Goal: Task Accomplishment & Management: Manage account settings

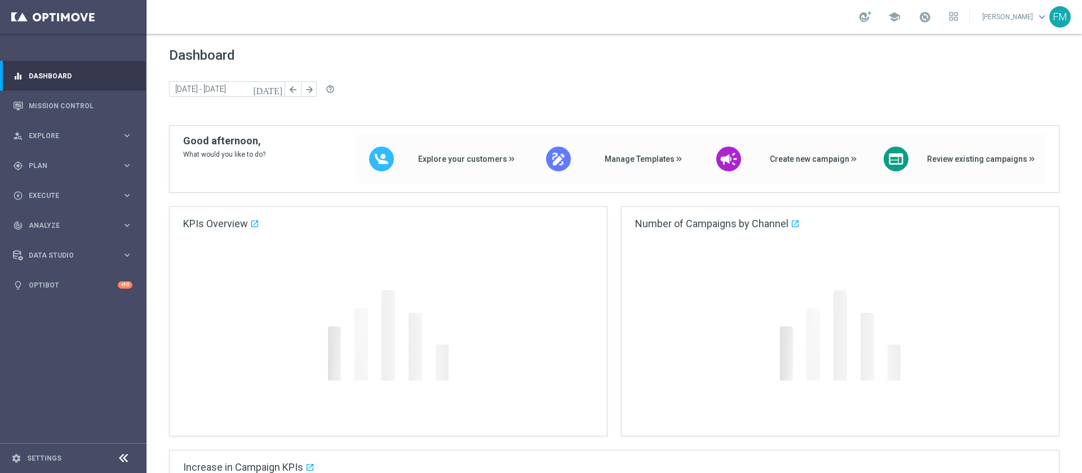
click at [53, 169] on div "gps_fixed Plan" at bounding box center [67, 166] width 109 height 10
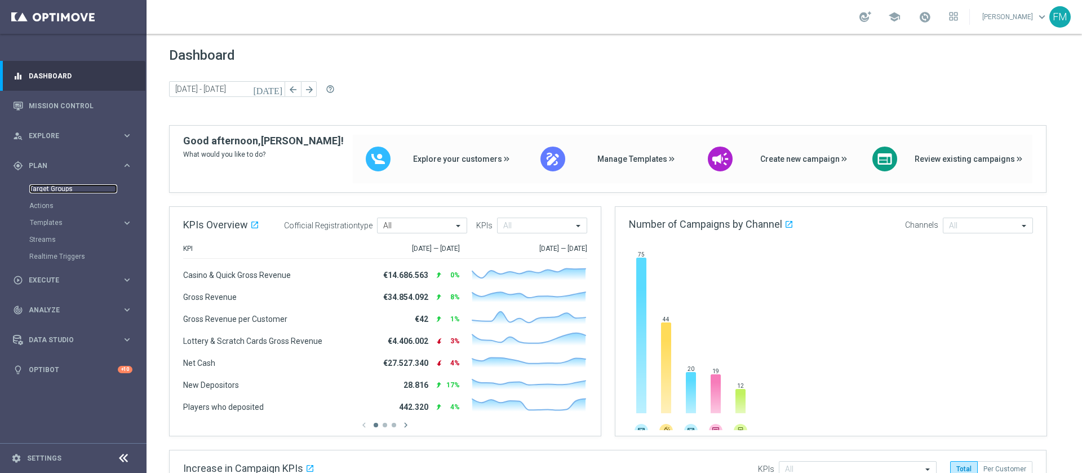
click at [55, 187] on link "Target Groups" at bounding box center [73, 188] width 88 height 9
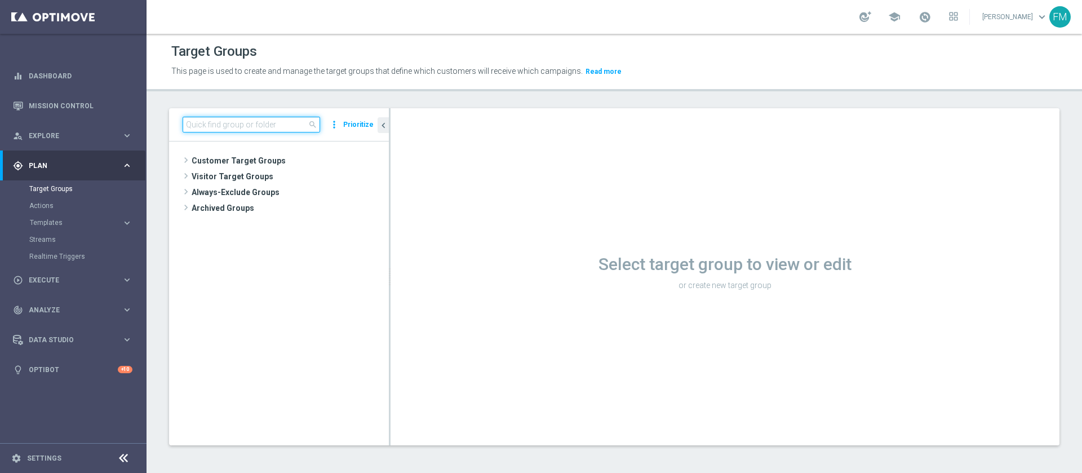
click at [270, 122] on input at bounding box center [251, 125] width 137 height 16
paste input "Multi Talent ggr nb lm > 1000 1st Sport saldo"
type input "Multi Talent ggr nb lm > 1000 1st Sport saldo"
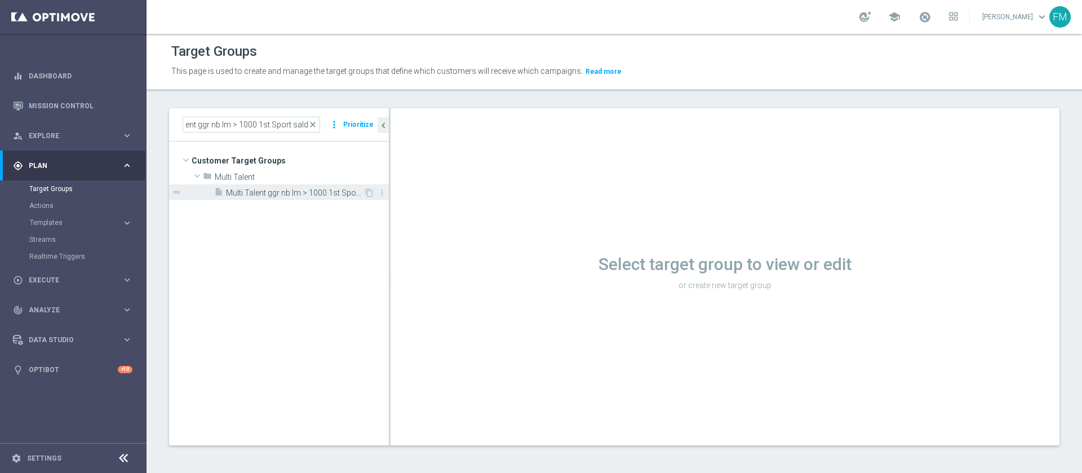
click at [352, 191] on span "Multi Talent ggr nb lm > 1000 1st Sport saldo" at bounding box center [294, 193] width 137 height 10
click at [326, 197] on span "Multi Talent ggr nb lm > 1000 1st Sport saldo" at bounding box center [294, 193] width 137 height 10
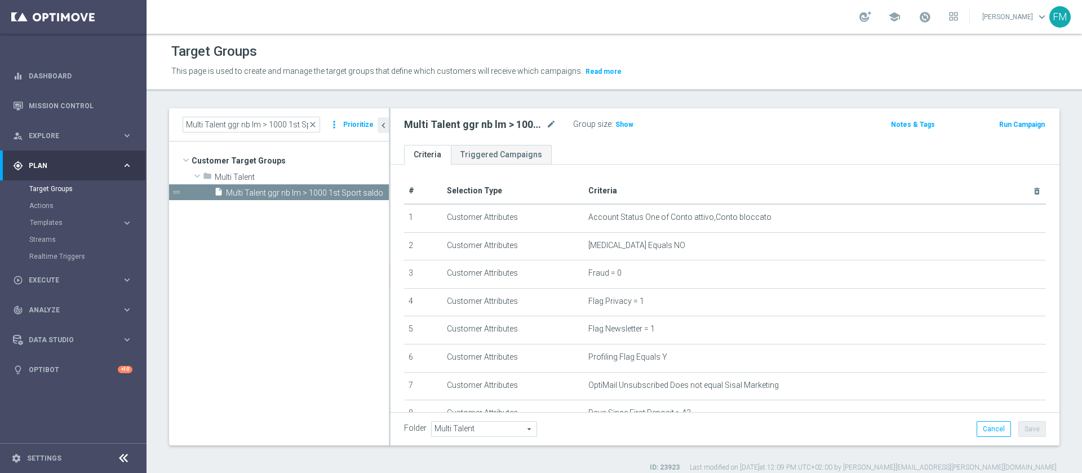
scroll to position [283, 0]
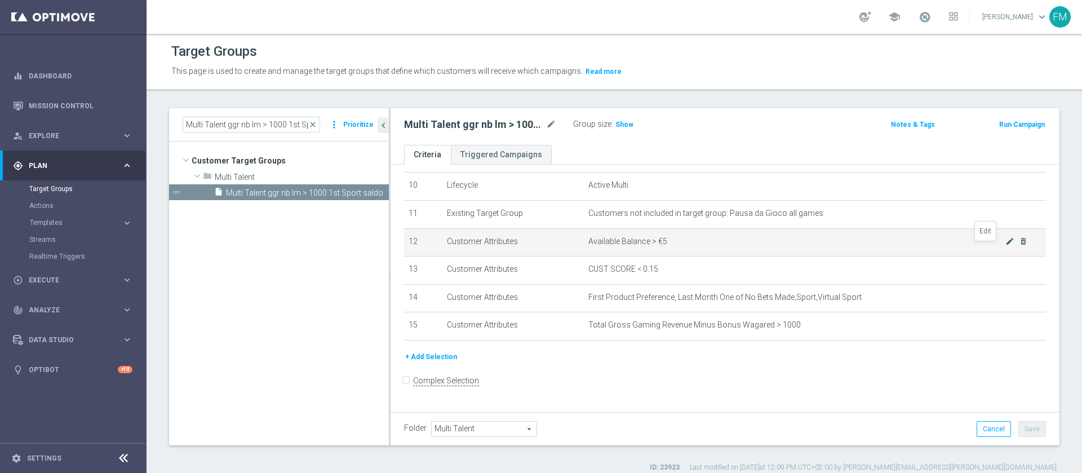
click at [1005, 245] on icon "mode_edit" at bounding box center [1009, 241] width 9 height 9
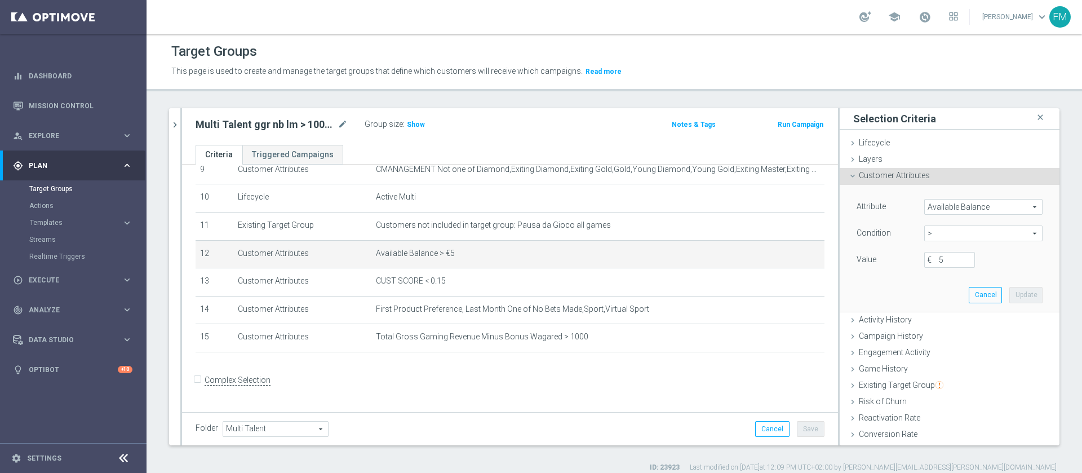
click at [929, 237] on span ">" at bounding box center [983, 233] width 117 height 15
click at [930, 264] on span "<=" at bounding box center [983, 264] width 107 height 9
type input "<="
click at [924, 257] on input "€" at bounding box center [949, 260] width 51 height 16
type input "5"
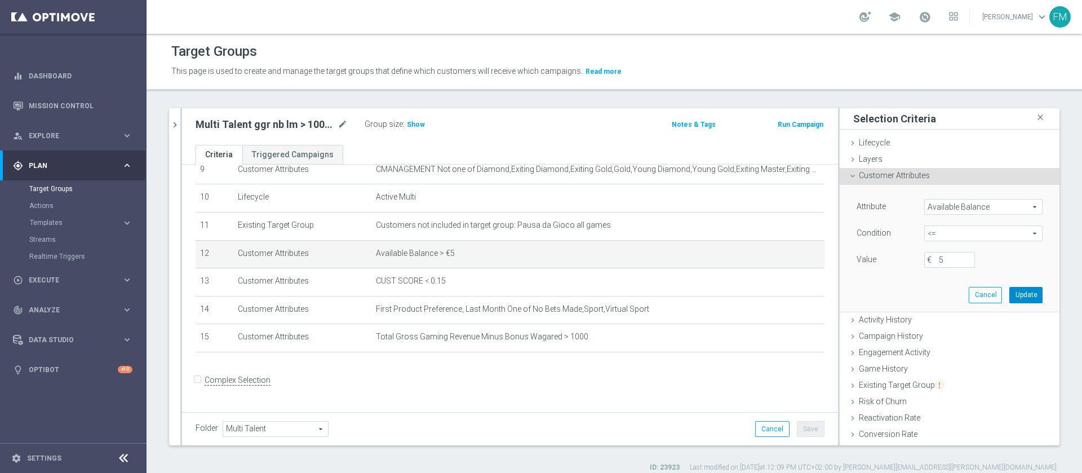
click at [1009, 294] on button "Update" at bounding box center [1025, 295] width 33 height 16
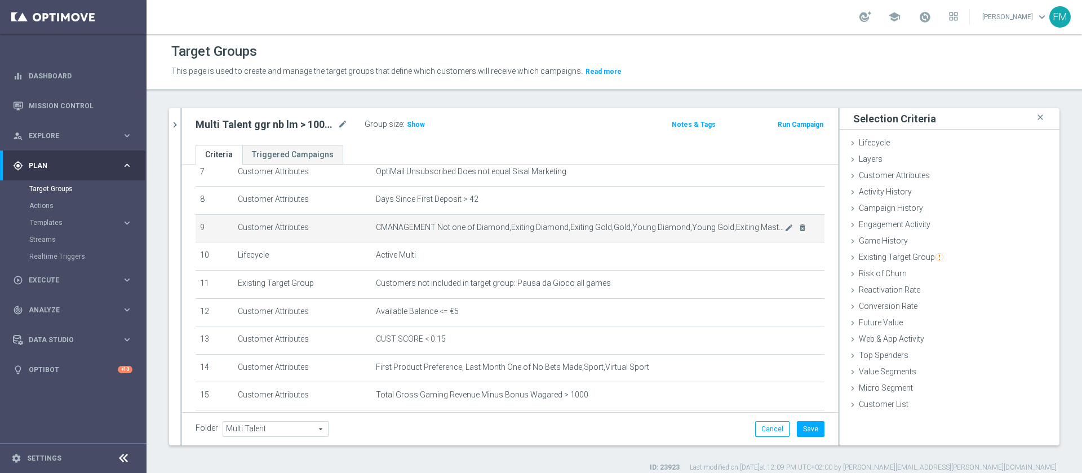
scroll to position [187, 0]
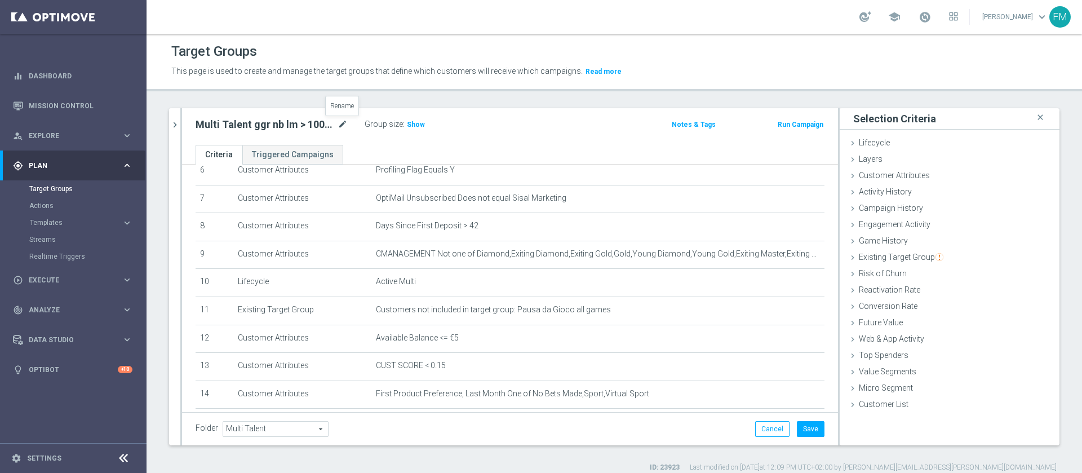
click at [346, 118] on icon "mode_edit" at bounding box center [343, 125] width 10 height 14
click at [325, 126] on input "Multi Talent ggr nb lm > 1000 1st Sport saldo" at bounding box center [272, 126] width 152 height 16
type input "Multi Talent ggr nb lm > 1000 1st Sport no saldo"
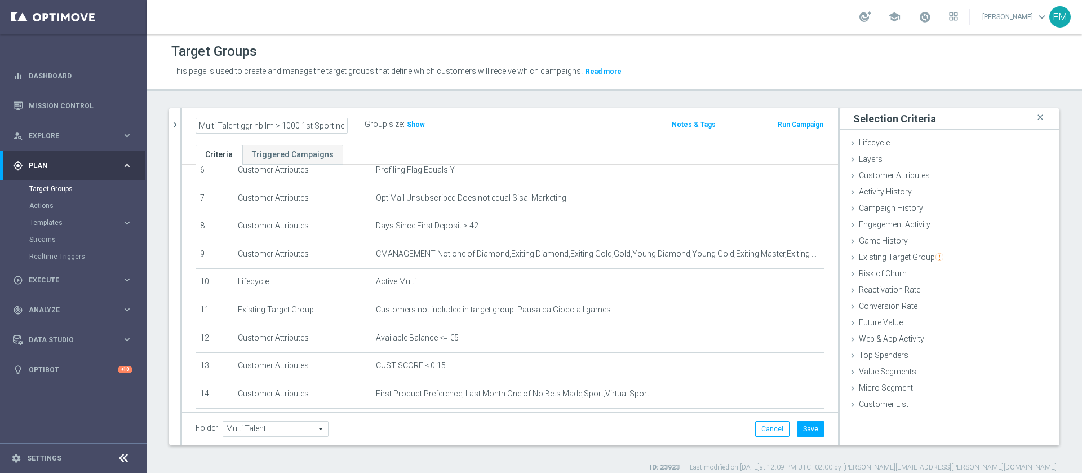
click at [596, 121] on div "Multi Talent ggr nb lm > 1000 1st Sport no saldo Group size : Show" at bounding box center [402, 125] width 430 height 17
click at [797, 424] on button "Save" at bounding box center [811, 429] width 28 height 16
click at [411, 124] on span "Show" at bounding box center [416, 125] width 18 height 8
click at [345, 123] on icon "mode_edit" at bounding box center [343, 125] width 10 height 14
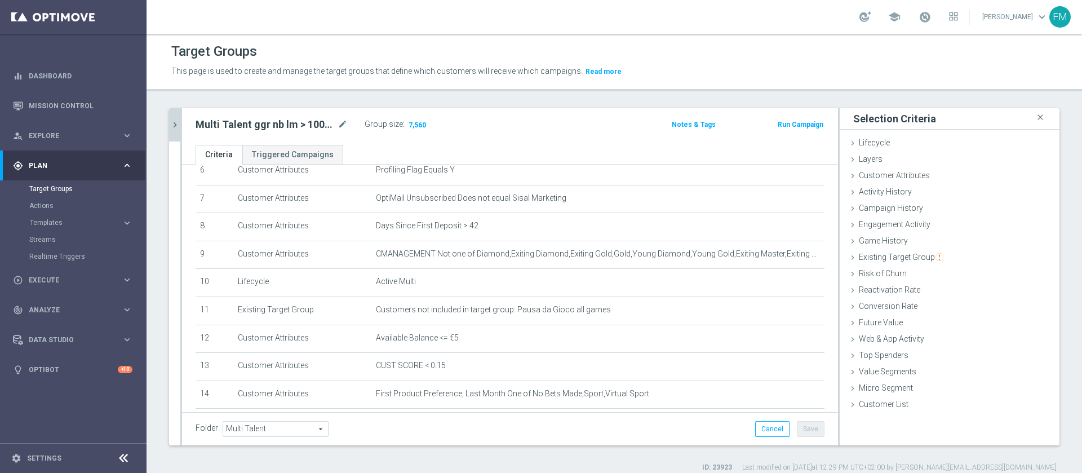
click at [175, 119] on icon "chevron_right" at bounding box center [175, 124] width 11 height 11
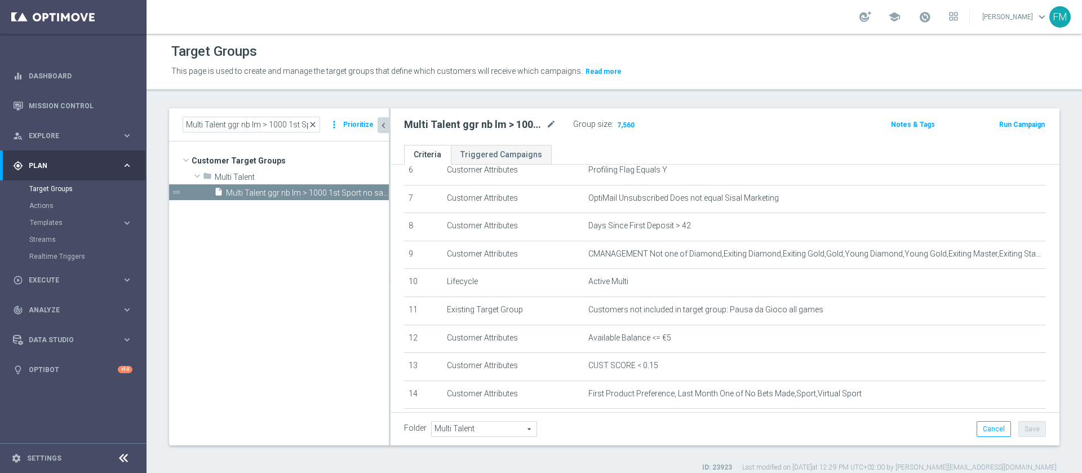
click at [317, 123] on span "close" at bounding box center [312, 124] width 9 height 9
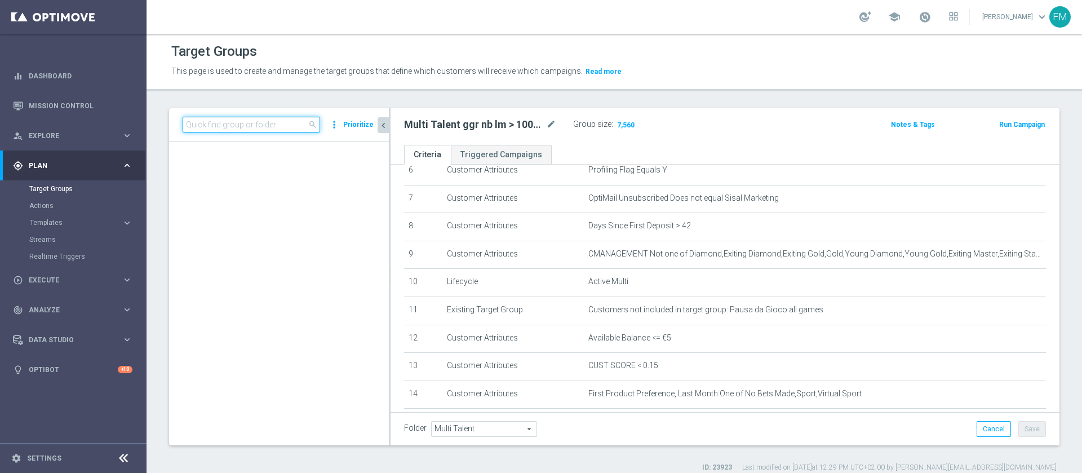
click at [299, 123] on input at bounding box center [251, 125] width 137 height 16
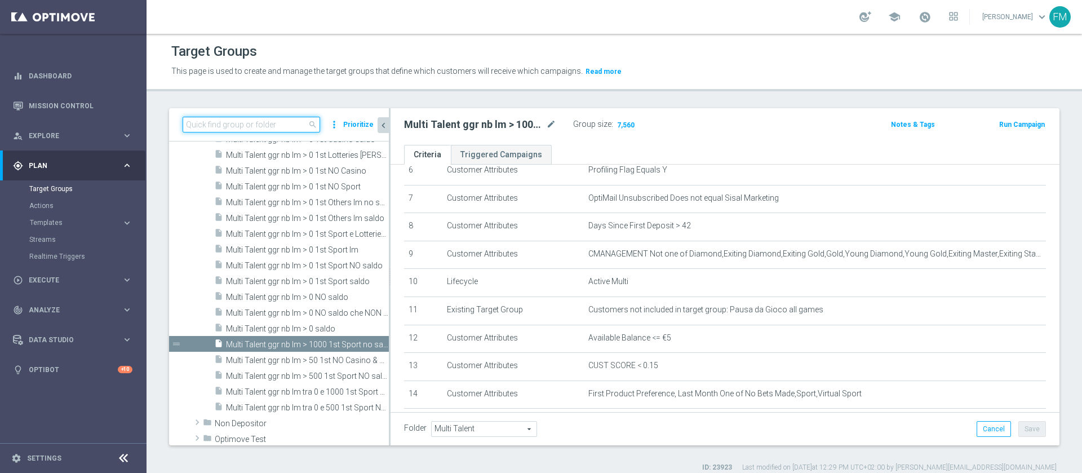
paste input "Multi Talent ggr nb lm > 500 1st Sport NO saldo"
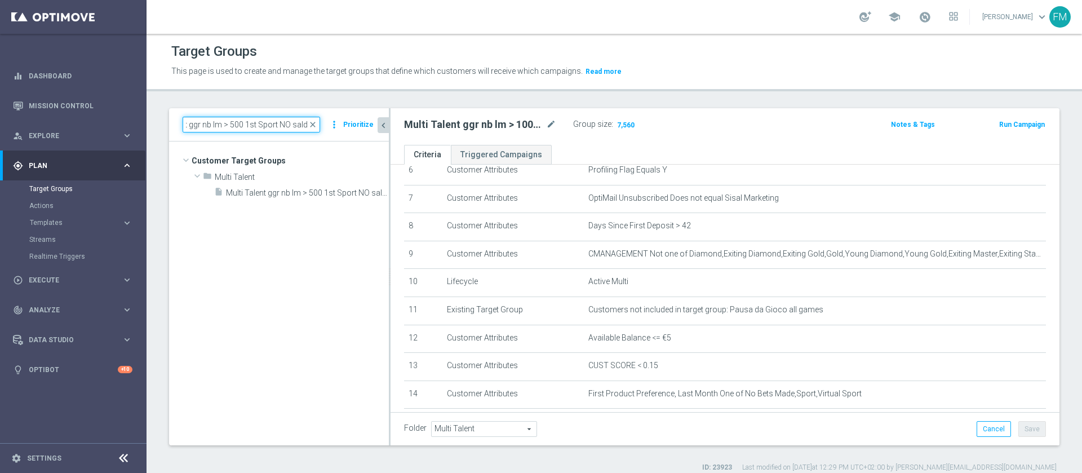
scroll to position [0, 0]
type input "Multi Talent ggr nb lm > 500 1st Sport NO saldo"
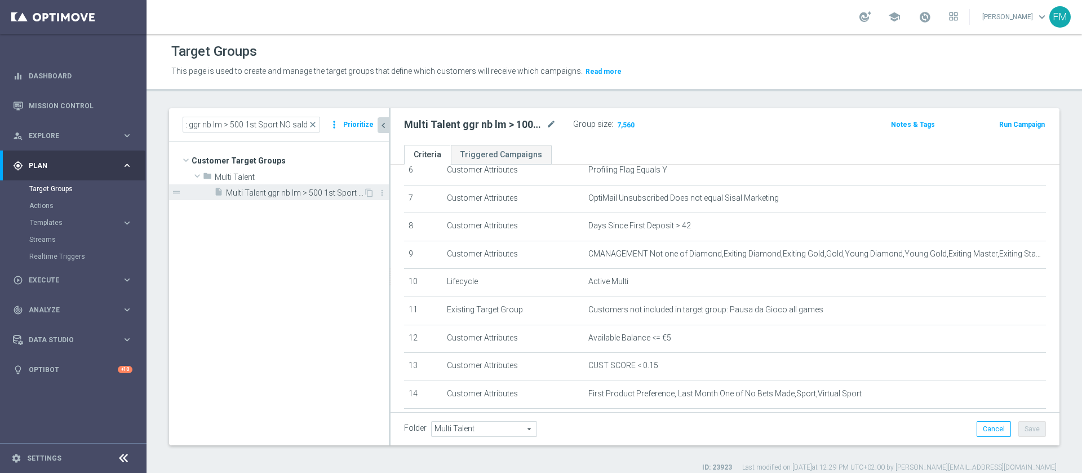
click at [343, 193] on span "Multi Talent ggr nb lm > 500 1st Sport NO saldo" at bounding box center [294, 193] width 137 height 10
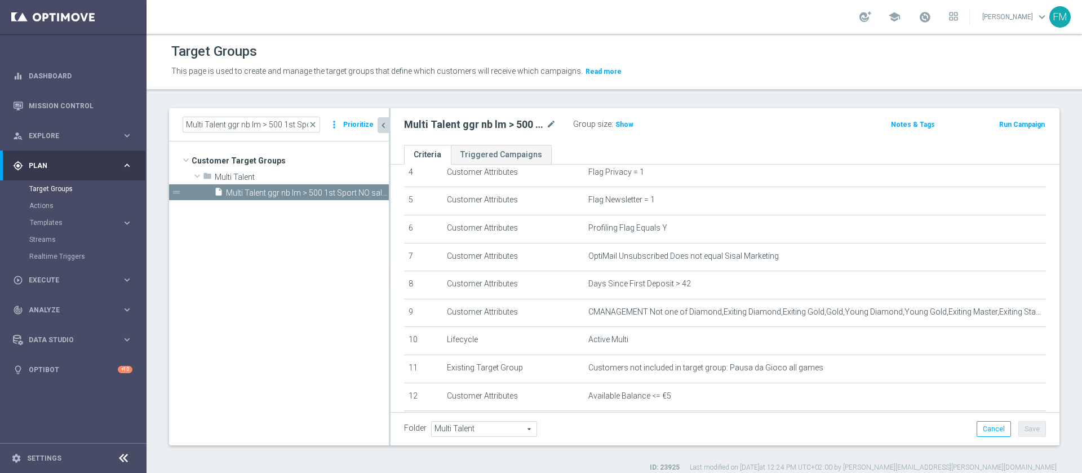
scroll to position [169, 0]
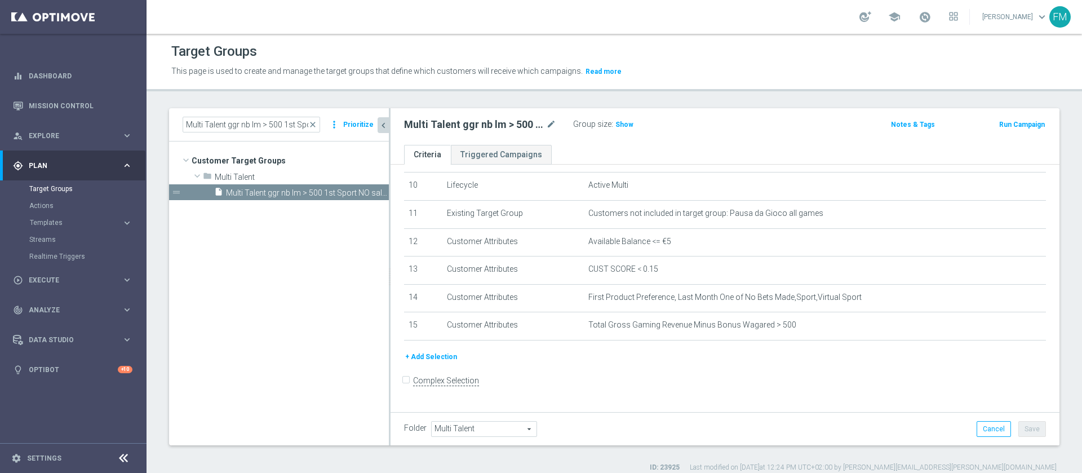
click at [419, 363] on button "+ Add Selection" at bounding box center [431, 356] width 54 height 12
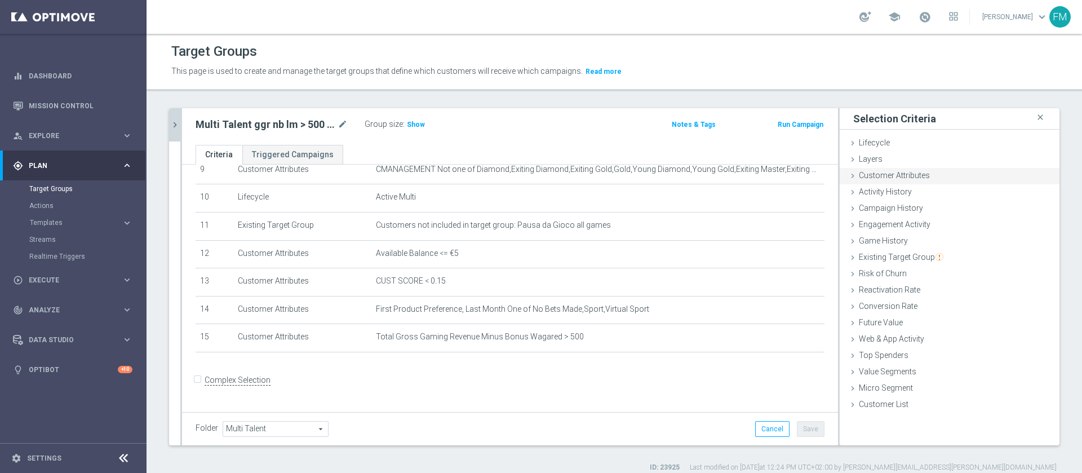
click at [905, 179] on span "Customer Attributes" at bounding box center [894, 175] width 71 height 9
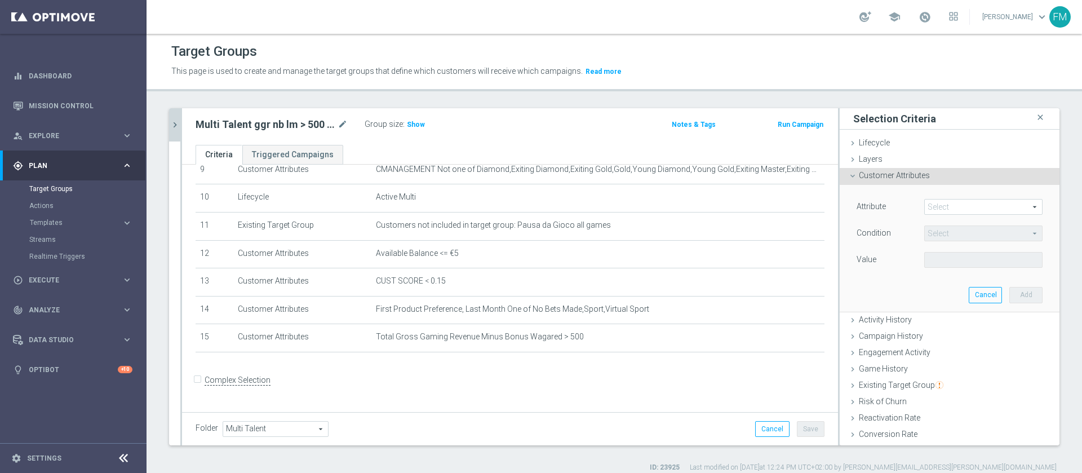
click at [925, 207] on span at bounding box center [983, 206] width 117 height 15
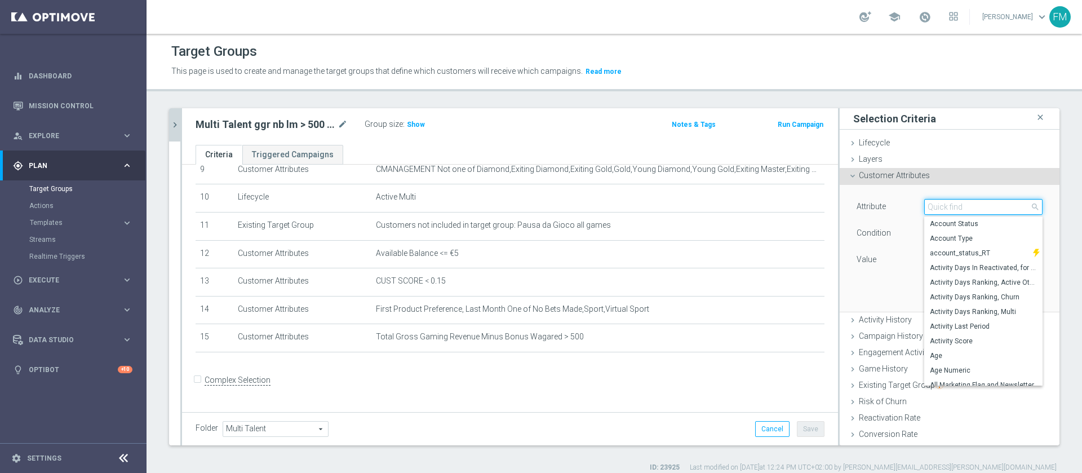
click at [924, 207] on input "search" at bounding box center [983, 207] width 118 height 16
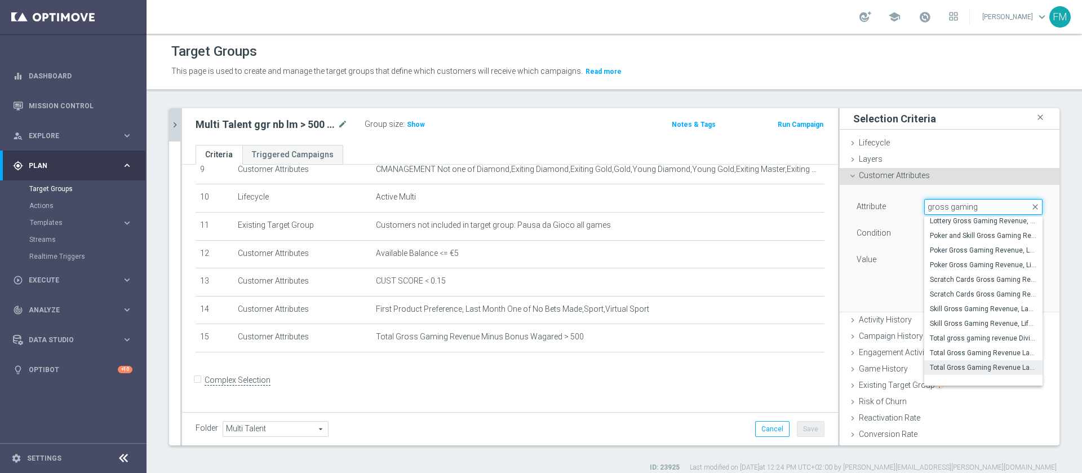
scroll to position [213, 0]
type input "gross gaming"
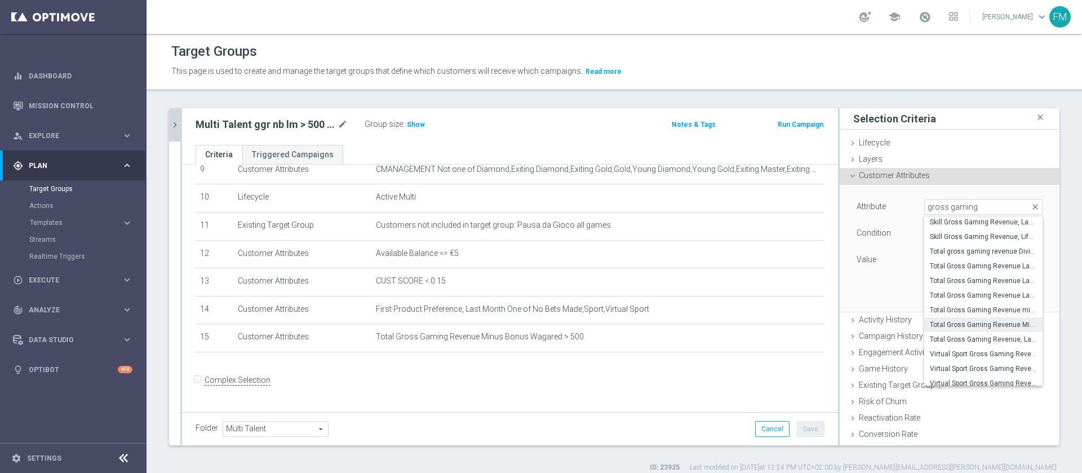
click at [961, 323] on span "Total Gross Gaming Revenue Minus Bonus Wagared" at bounding box center [983, 324] width 107 height 9
type input "Total Gross Gaming Revenue Minus Bonus Wagared"
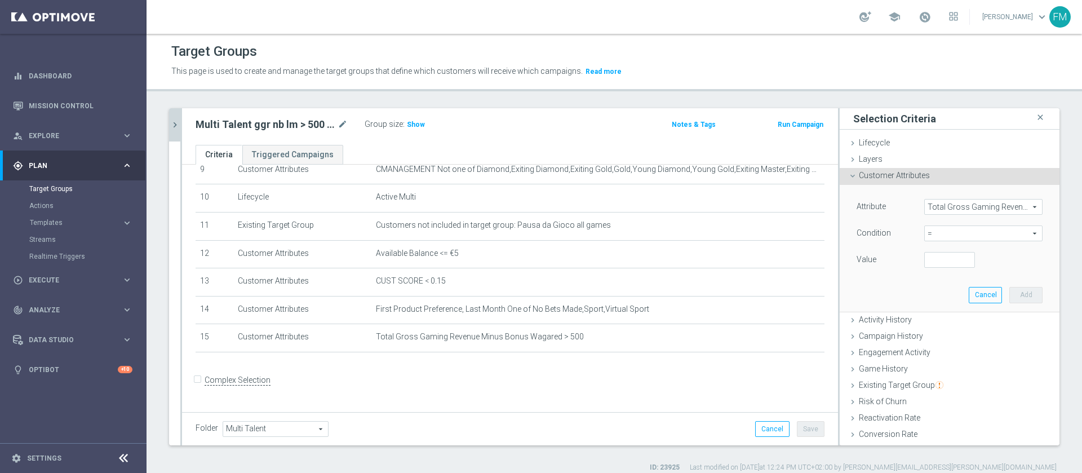
click at [947, 233] on span "=" at bounding box center [983, 233] width 117 height 15
click at [951, 328] on label ">=" at bounding box center [983, 323] width 118 height 15
type input ">="
click at [951, 332] on div "Campaign History done" at bounding box center [950, 336] width 220 height 17
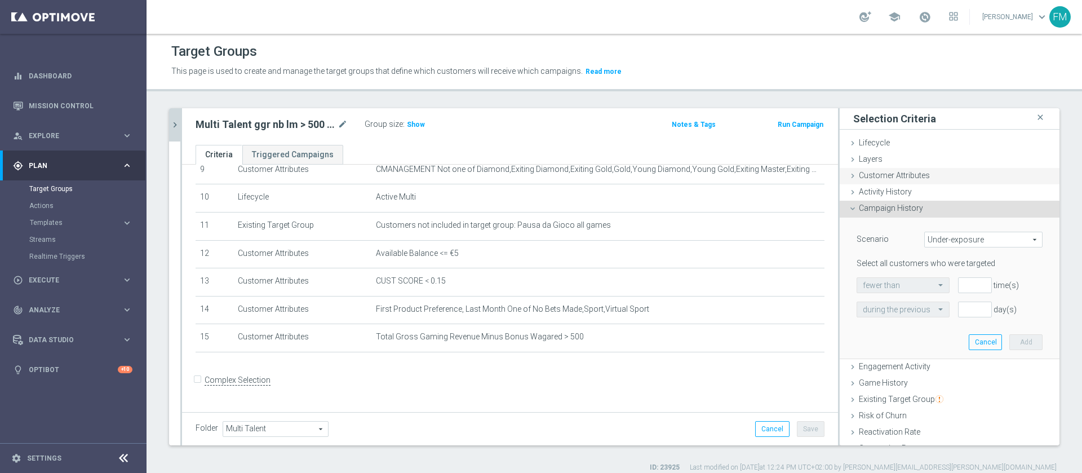
click at [989, 177] on icon "done" at bounding box center [993, 175] width 9 height 9
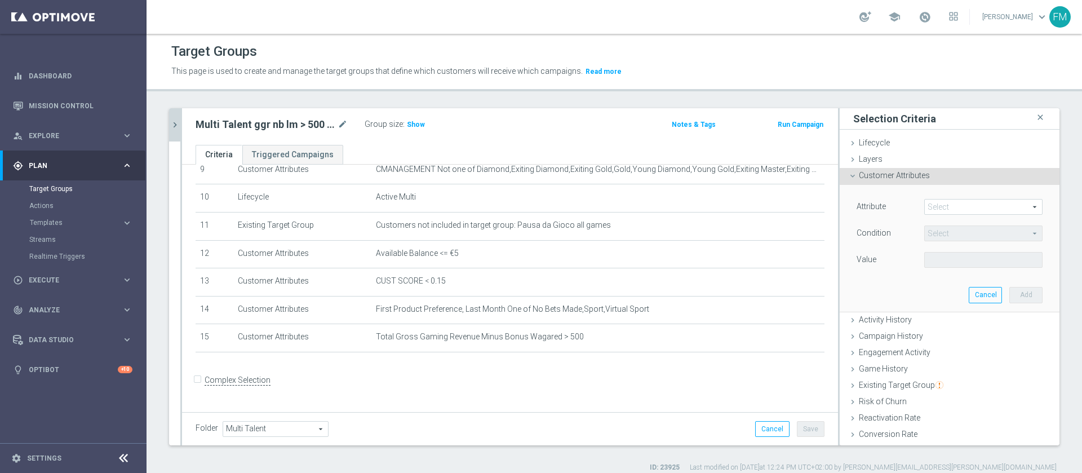
click at [979, 207] on span at bounding box center [983, 206] width 117 height 15
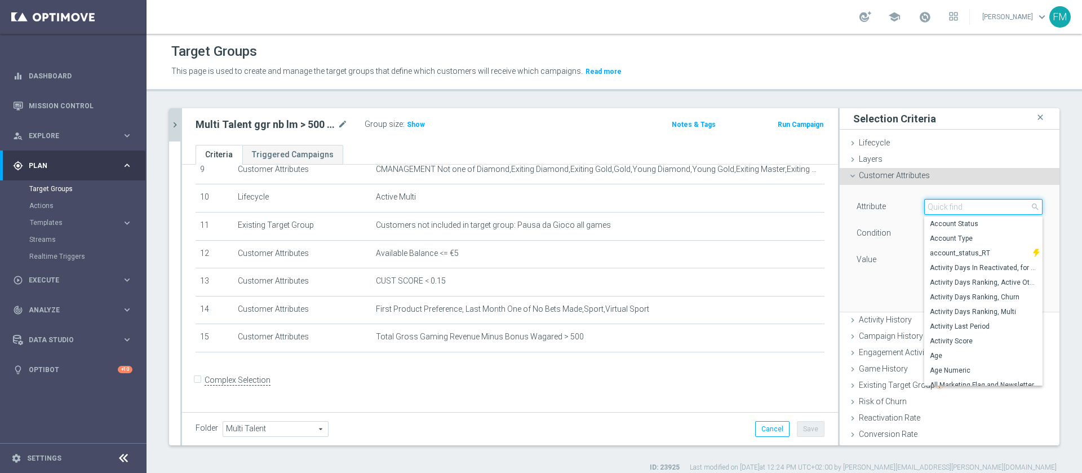
click at [979, 207] on input "search" at bounding box center [983, 207] width 118 height 16
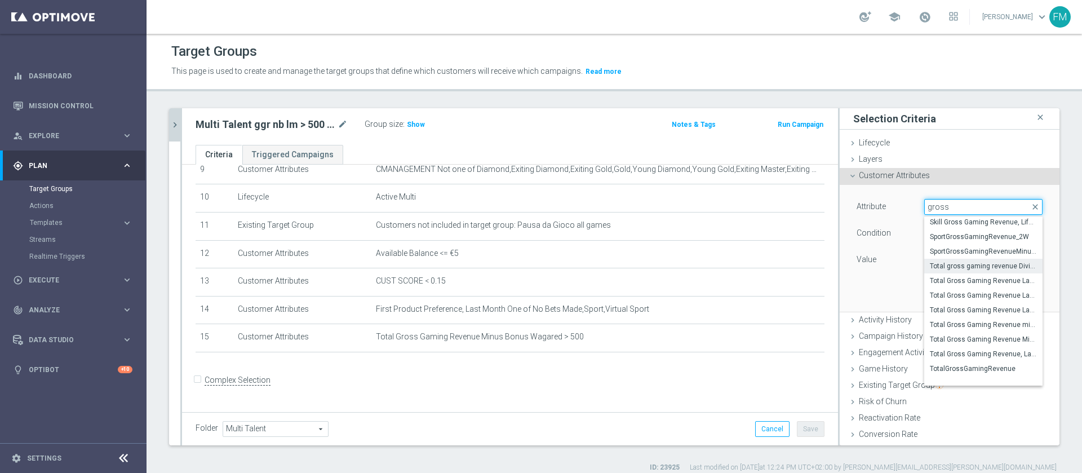
scroll to position [314, 0]
type input "gross"
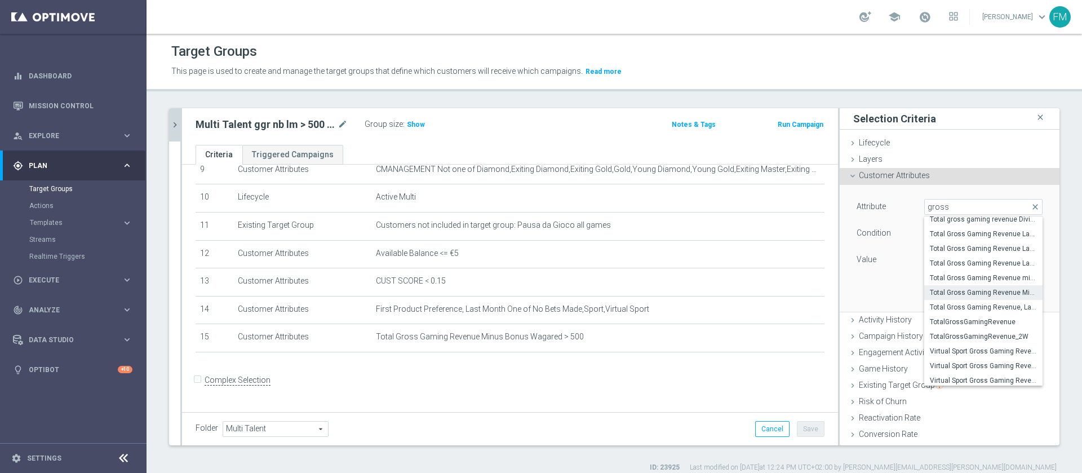
click at [960, 291] on span "Total Gross Gaming Revenue Minus Bonus Wagared" at bounding box center [983, 292] width 107 height 9
type input "Total Gross Gaming Revenue Minus Bonus Wagared"
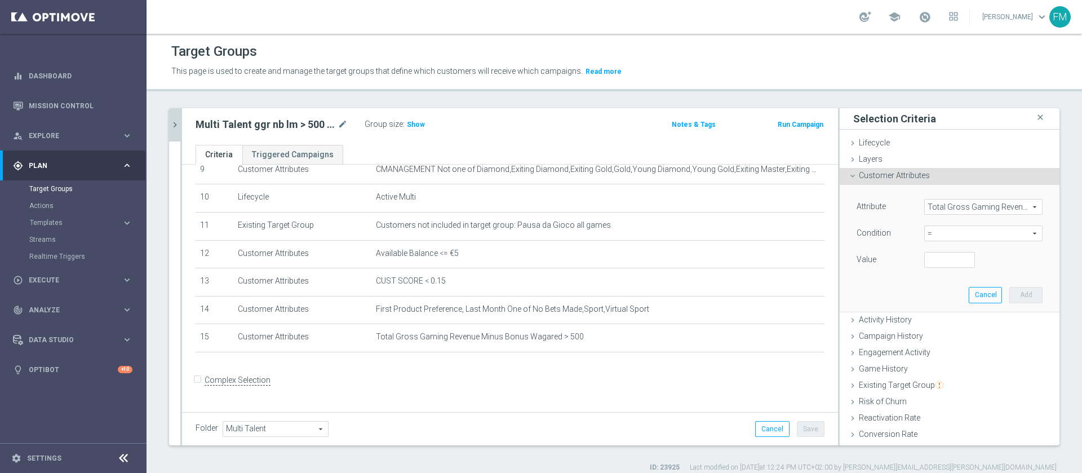
click at [942, 234] on span "=" at bounding box center [983, 233] width 117 height 15
click at [956, 342] on span "between" at bounding box center [983, 338] width 107 height 9
type input "between"
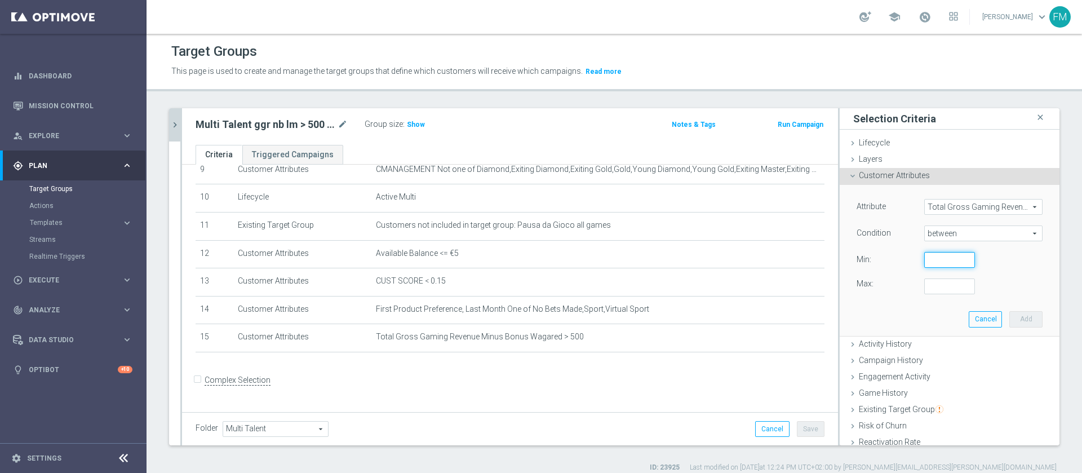
click at [929, 256] on input "number" at bounding box center [949, 260] width 51 height 16
type input "500"
click at [924, 284] on input "number" at bounding box center [949, 286] width 51 height 16
type input "1000"
click at [1009, 318] on button "Add" at bounding box center [1025, 319] width 33 height 16
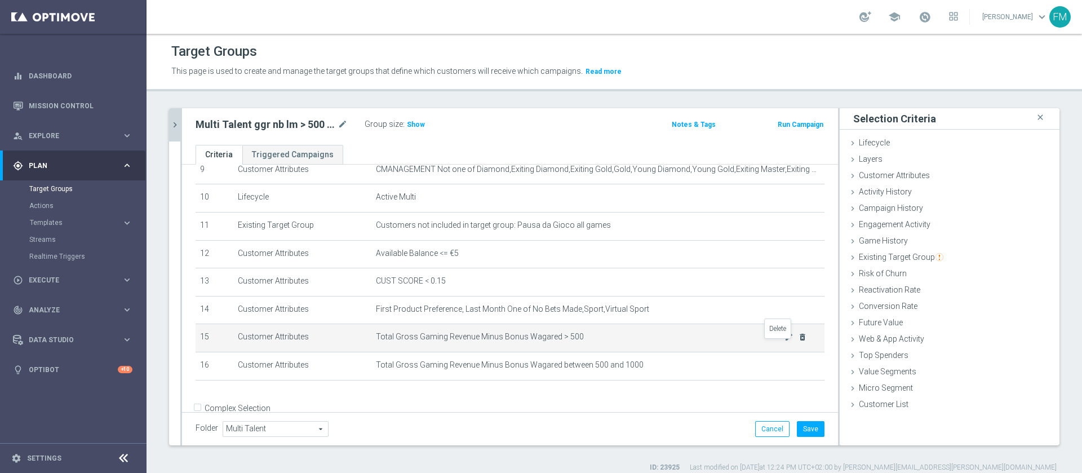
click at [798, 341] on icon "delete_forever" at bounding box center [802, 336] width 9 height 9
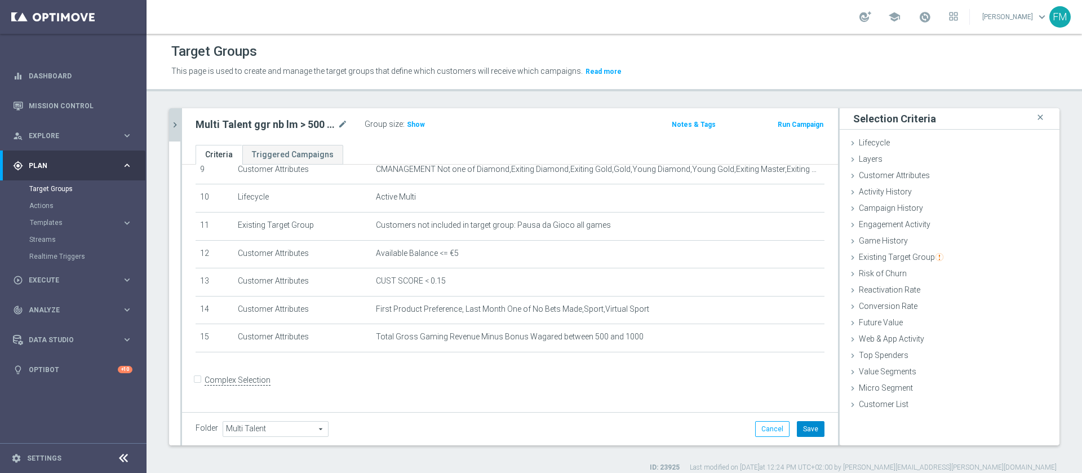
click at [803, 427] on button "Save" at bounding box center [811, 429] width 28 height 16
click at [418, 130] on h3 "Show" at bounding box center [416, 124] width 20 height 12
click at [339, 118] on icon "mode_edit" at bounding box center [343, 125] width 10 height 14
click at [277, 124] on input "Multi Talent ggr nb lm > 500 1st Sport NO saldo" at bounding box center [272, 126] width 152 height 16
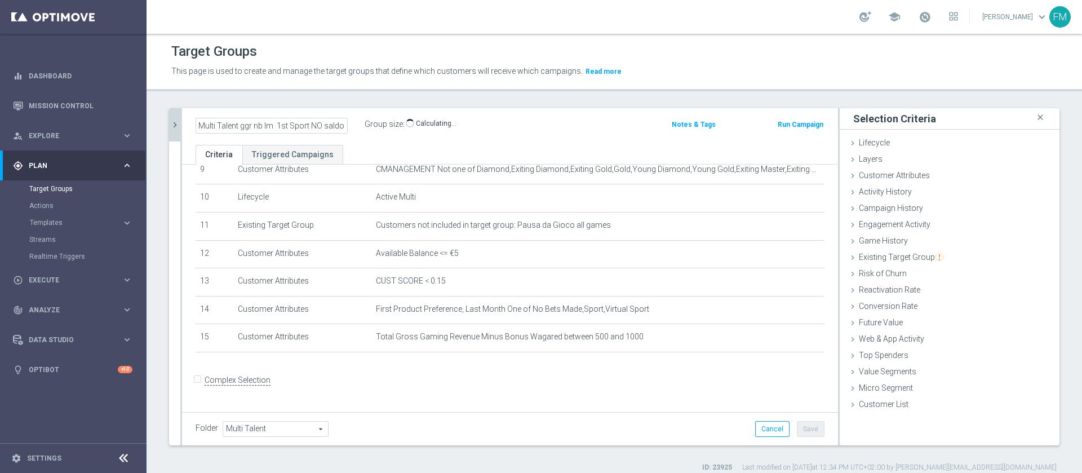
scroll to position [0, 0]
type input "Multi Talent ggr nb lm tra 500 e 1000 1st Sport NO saldo"
click at [581, 135] on div "Multi Talent ggr nb lm tra 500 e 1000 1st Sport NO saldo Group size : Show Calc…" at bounding box center [510, 126] width 656 height 37
click at [798, 429] on button "Save" at bounding box center [811, 429] width 28 height 16
click at [338, 128] on icon "mode_edit" at bounding box center [343, 125] width 10 height 14
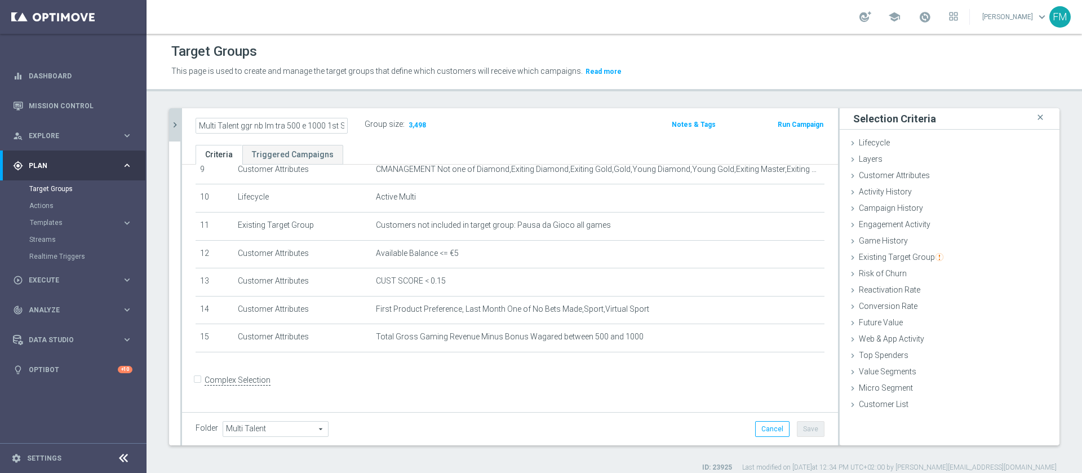
scroll to position [0, 48]
